Goal: Task Accomplishment & Management: Complete application form

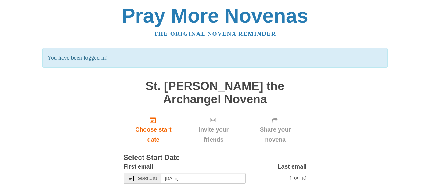
scroll to position [31, 0]
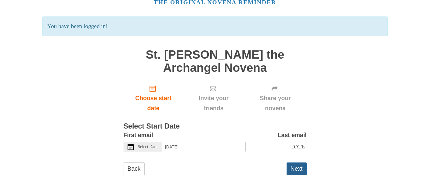
click at [292, 167] on button "Next" at bounding box center [297, 168] width 20 height 13
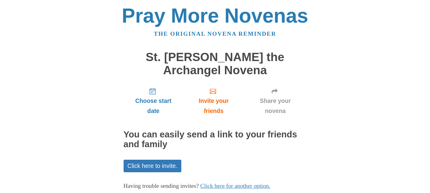
scroll to position [38, 0]
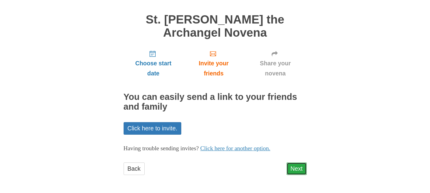
click at [289, 168] on link "Next" at bounding box center [297, 168] width 20 height 13
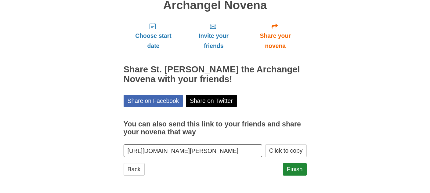
scroll to position [65, 0]
click at [294, 164] on link "Finish" at bounding box center [295, 169] width 24 height 13
